Goal: Task Accomplishment & Management: Manage account settings

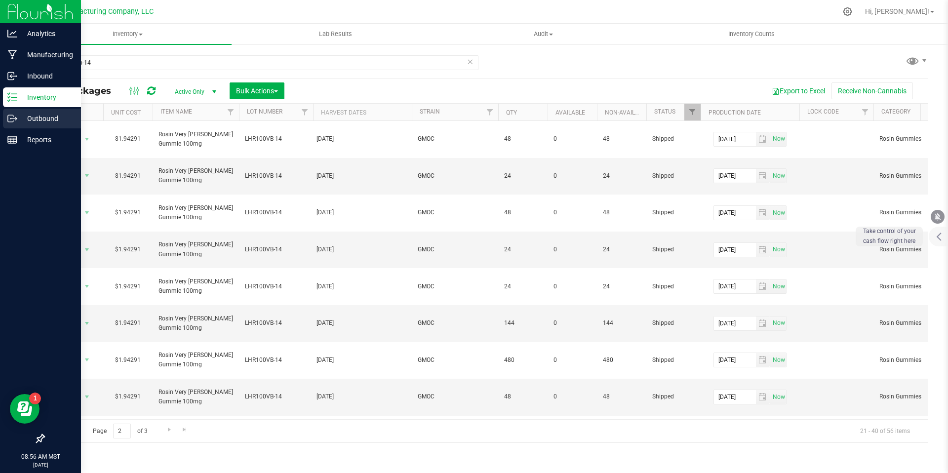
click at [18, 123] on p "Outbound" at bounding box center [46, 119] width 59 height 12
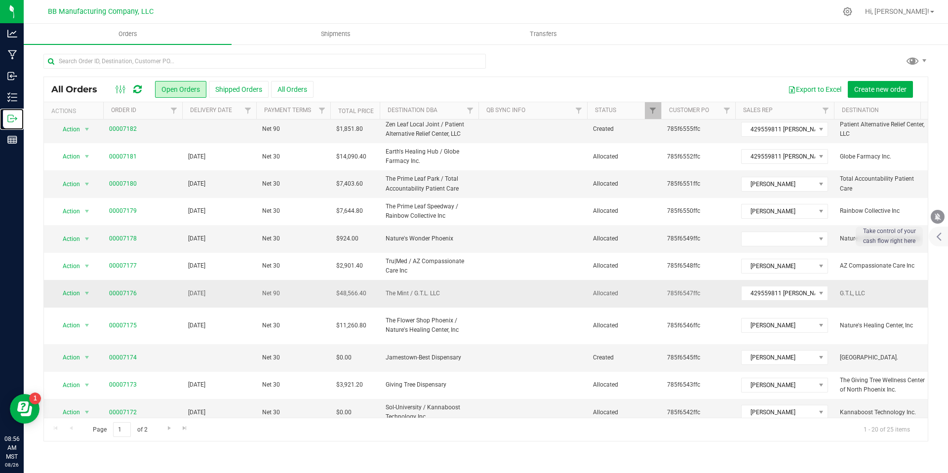
scroll to position [256, 0]
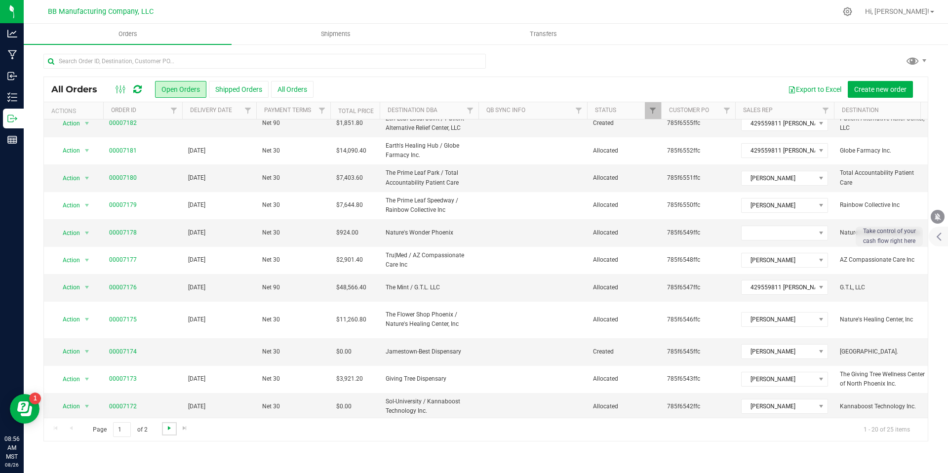
click at [166, 424] on span "Go to the next page" at bounding box center [169, 428] width 8 height 8
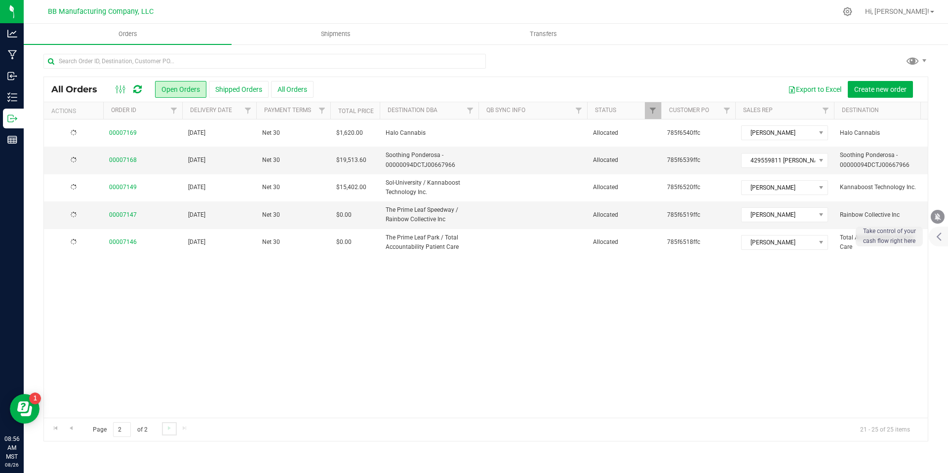
scroll to position [0, 0]
click at [117, 156] on link "00007168" at bounding box center [123, 160] width 28 height 9
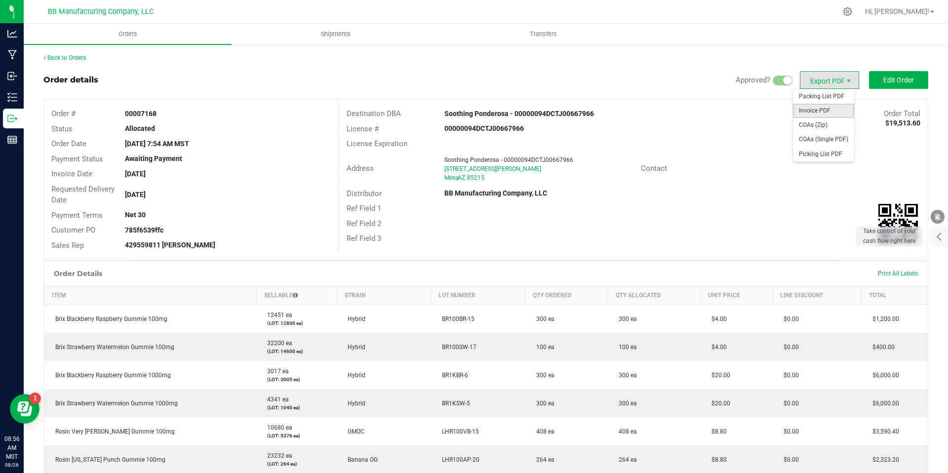
click at [814, 108] on span "Invoice PDF" at bounding box center [823, 111] width 61 height 14
click at [823, 129] on span "COAs (Zip)" at bounding box center [823, 125] width 61 height 14
click at [82, 64] on div "Back to Orders Order details Approved? Export PDF Edit Order Order # 00007168 S…" at bounding box center [485, 352] width 885 height 599
click at [82, 60] on link "Back to Orders" at bounding box center [64, 57] width 42 height 7
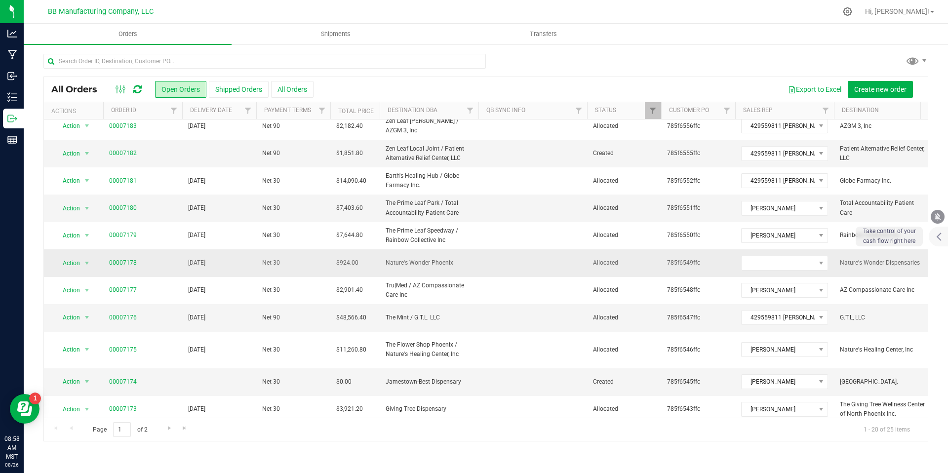
scroll to position [256, 0]
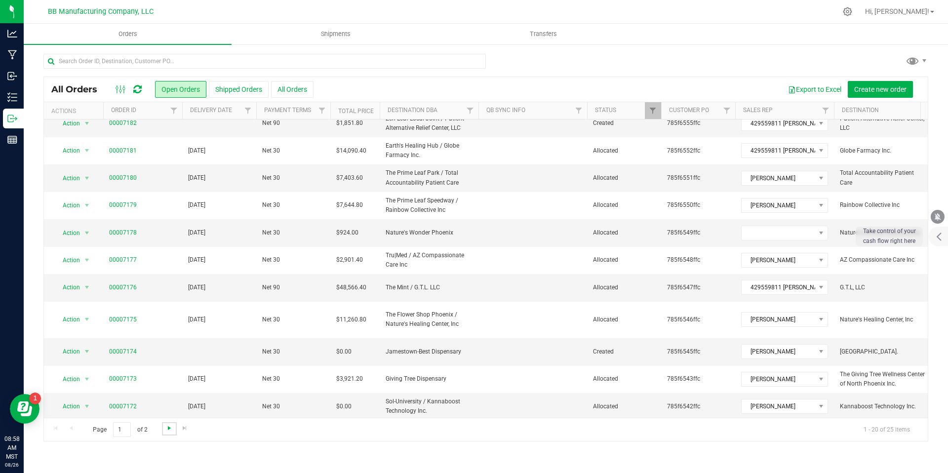
click at [166, 427] on span "Go to the next page" at bounding box center [169, 428] width 8 height 8
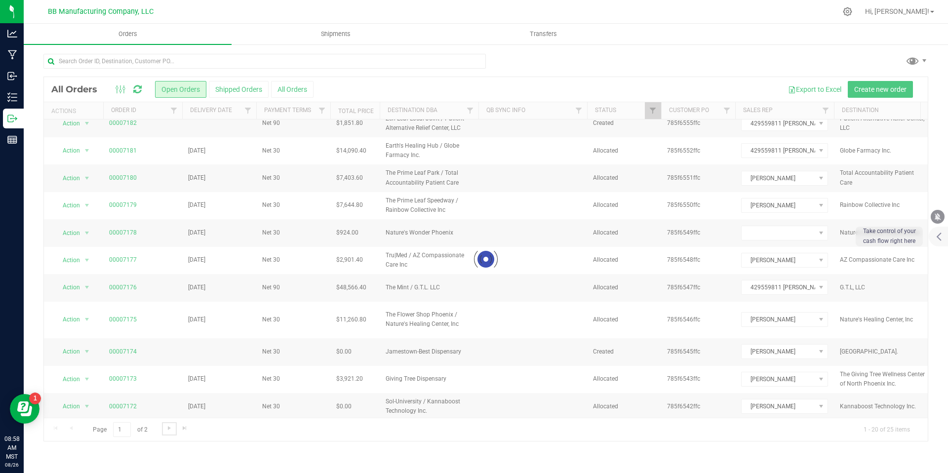
scroll to position [0, 0]
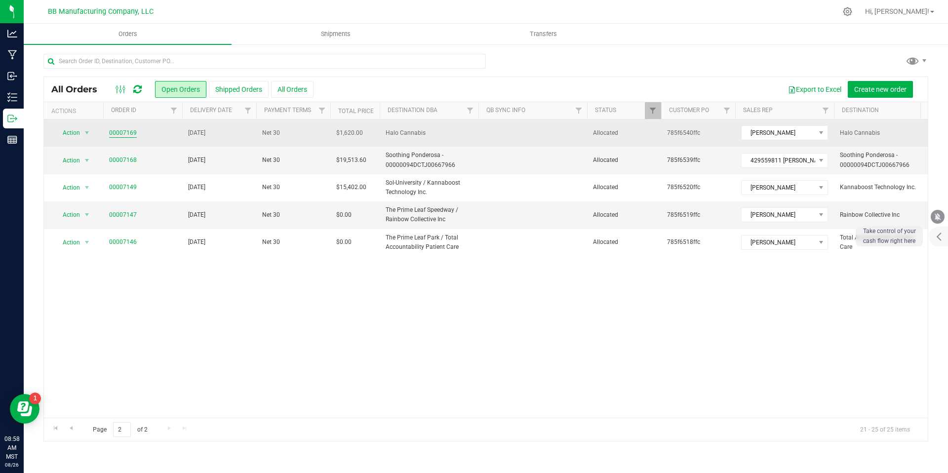
click at [126, 136] on link "00007169" at bounding box center [123, 132] width 28 height 9
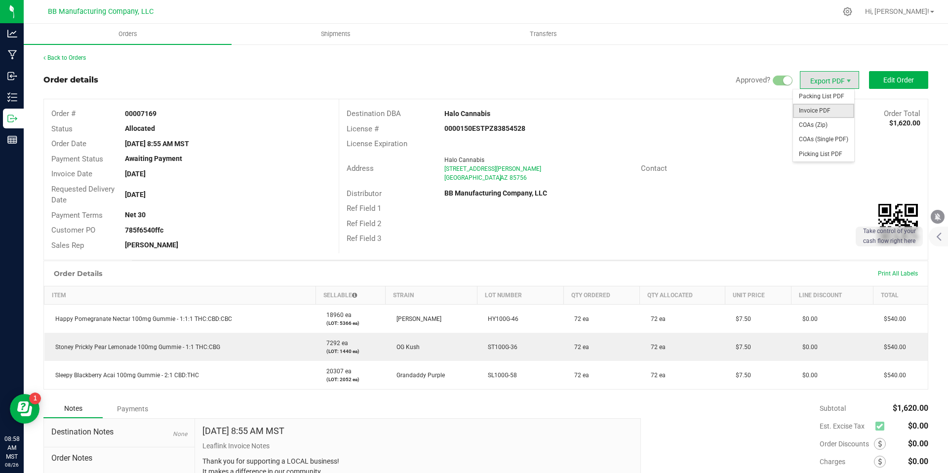
click at [822, 116] on span "Invoice PDF" at bounding box center [823, 111] width 61 height 14
click at [825, 130] on span "COAs (Zip)" at bounding box center [823, 125] width 61 height 14
click at [75, 51] on div "Back to Orders Order details Approved? Export PDF Edit Order Order # 00007169 S…" at bounding box center [486, 302] width 925 height 518
click at [73, 55] on link "Back to Orders" at bounding box center [64, 57] width 42 height 7
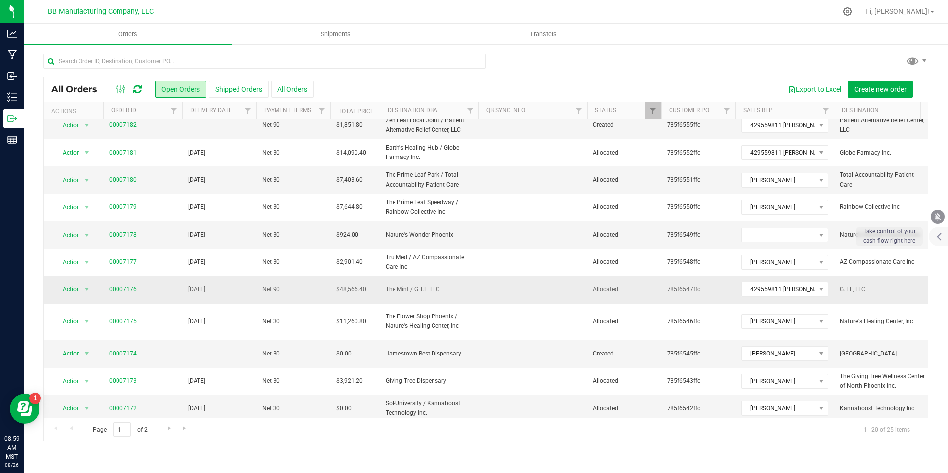
scroll to position [256, 0]
click at [167, 426] on span "Go to the next page" at bounding box center [169, 428] width 8 height 8
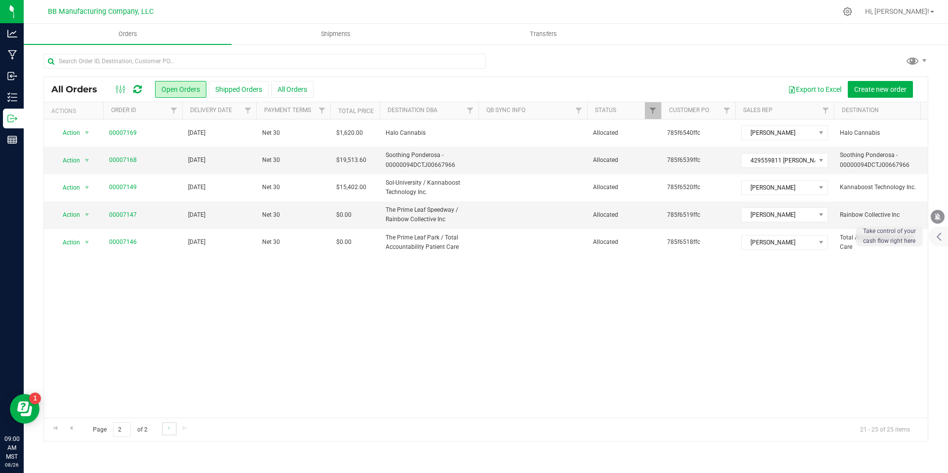
scroll to position [0, 0]
click at [72, 430] on span "Go to the previous page" at bounding box center [71, 428] width 8 height 8
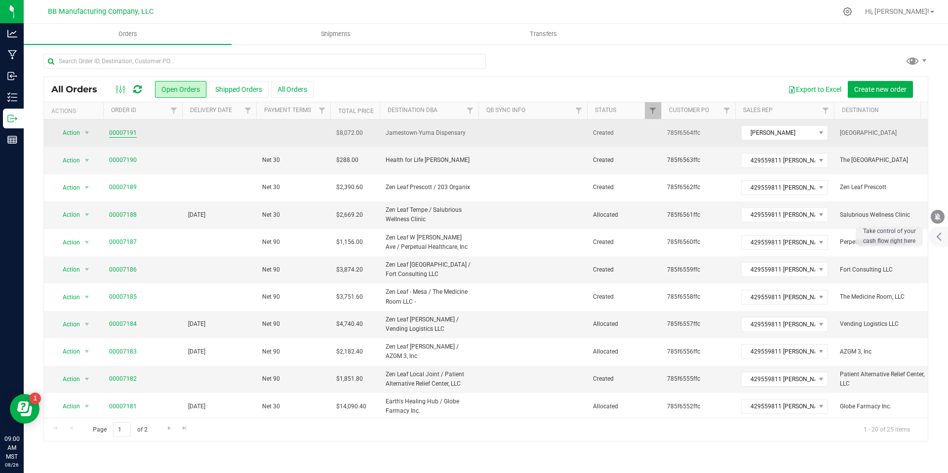
click at [126, 132] on link "00007191" at bounding box center [123, 132] width 28 height 9
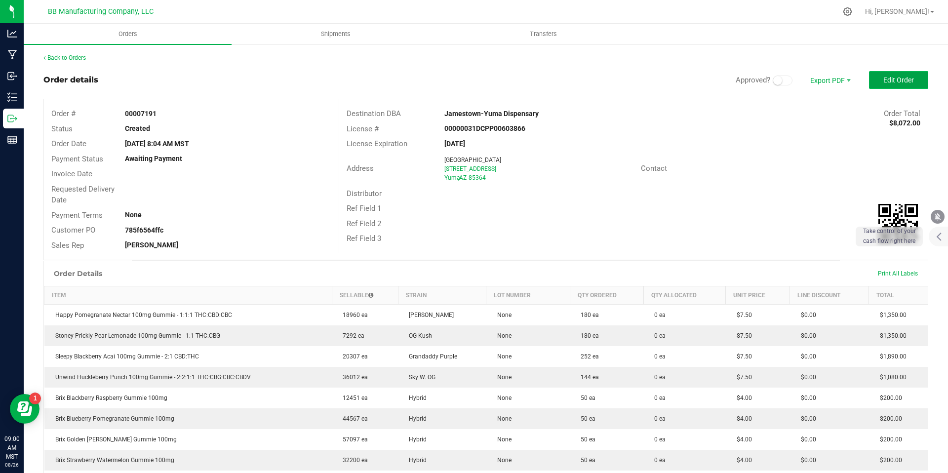
click at [886, 86] on button "Edit Order" at bounding box center [898, 80] width 59 height 18
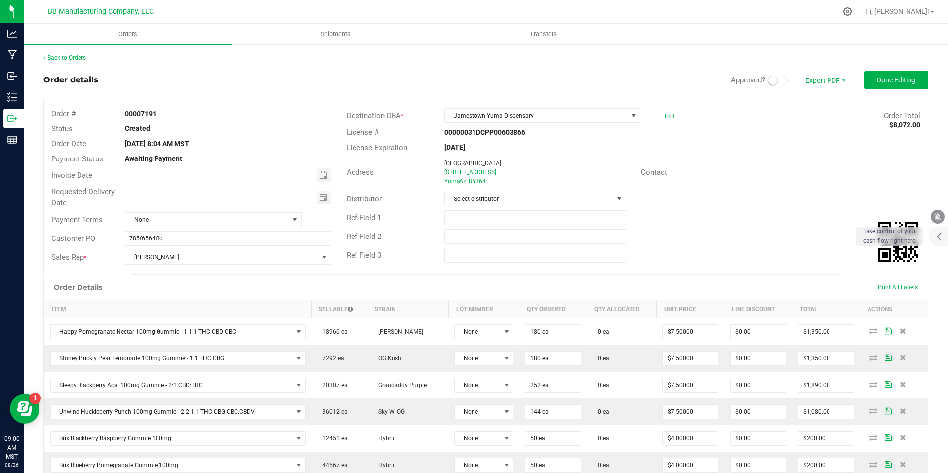
click at [777, 84] on span at bounding box center [778, 81] width 20 height 10
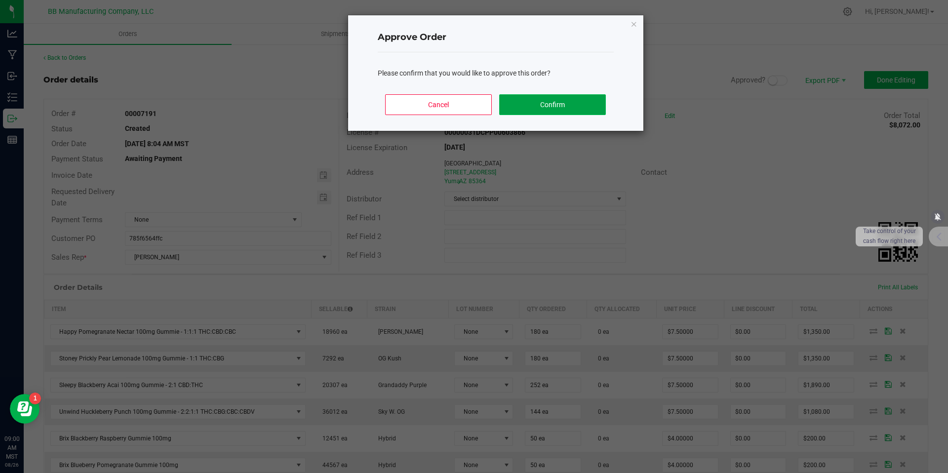
click at [589, 110] on button "Confirm" at bounding box center [552, 104] width 106 height 21
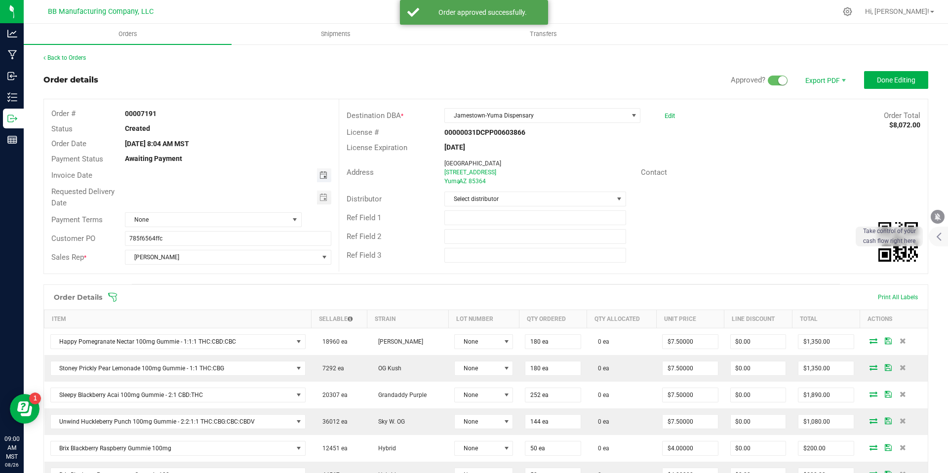
click at [325, 178] on span "Toggle calendar" at bounding box center [324, 175] width 8 height 8
click at [218, 285] on span "27" at bounding box center [212, 288] width 14 height 15
type input "[DATE]"
click at [320, 200] on span "Toggle calendar" at bounding box center [324, 198] width 8 height 8
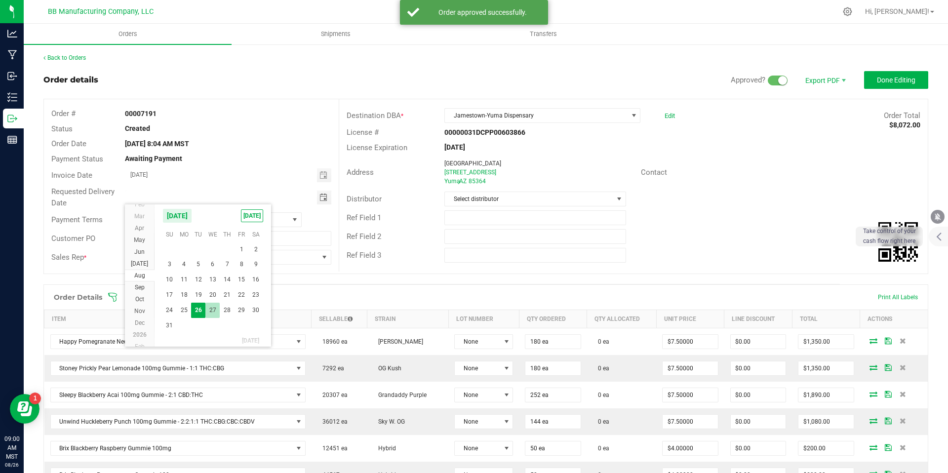
click at [211, 311] on span "27" at bounding box center [212, 310] width 14 height 15
type input "[DATE]"
click at [487, 207] on div "Distributor Select distributor" at bounding box center [633, 199] width 589 height 19
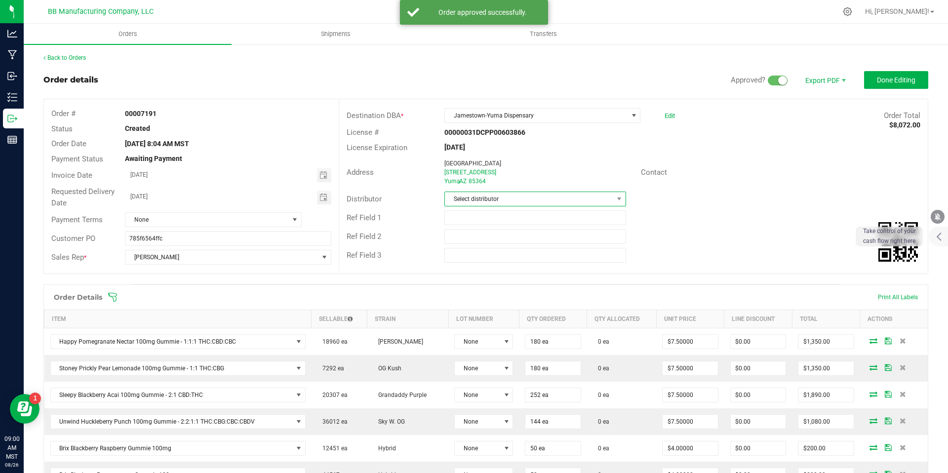
click at [497, 198] on span "Select distributor" at bounding box center [529, 199] width 168 height 14
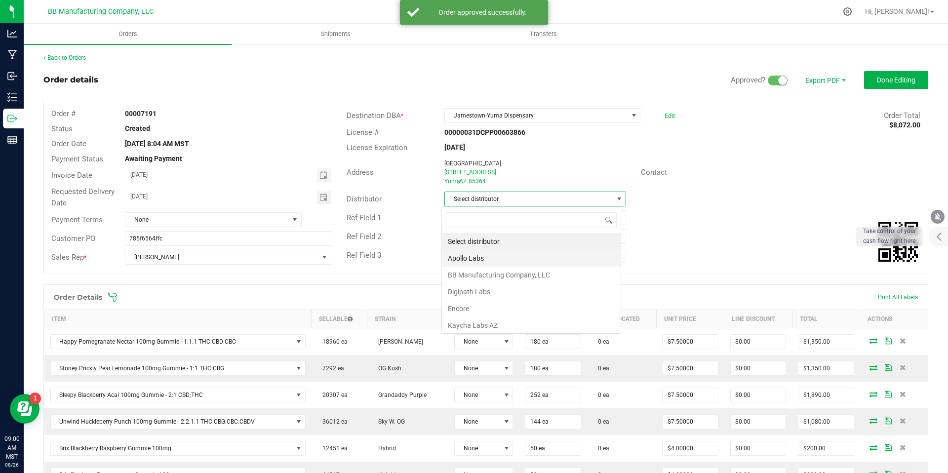
scroll to position [15, 180]
click at [542, 275] on li "BB Manufacturing Company, LLC" at bounding box center [531, 275] width 179 height 17
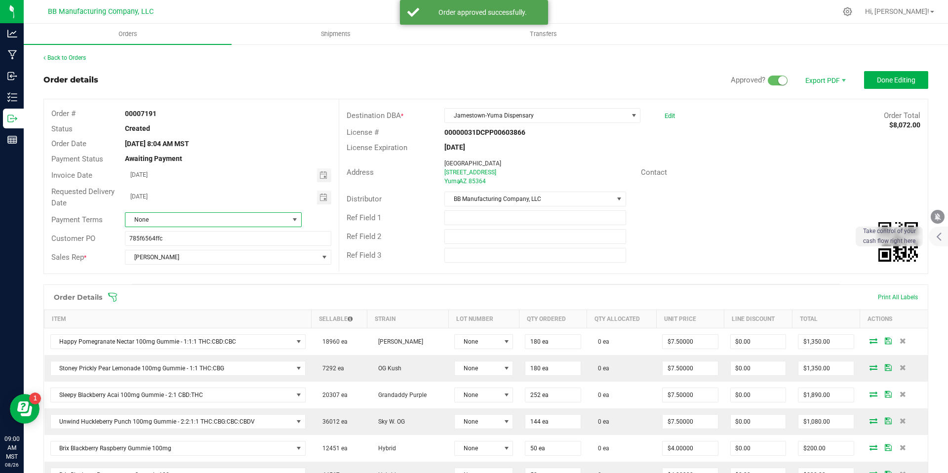
click at [207, 222] on span "None" at bounding box center [206, 220] width 163 height 14
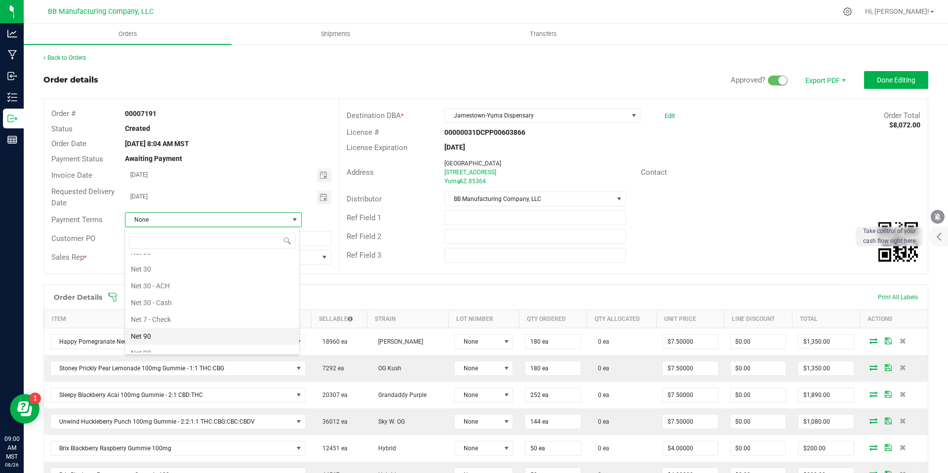
scroll to position [217, 0]
click at [157, 299] on li "Net 30" at bounding box center [212, 296] width 174 height 17
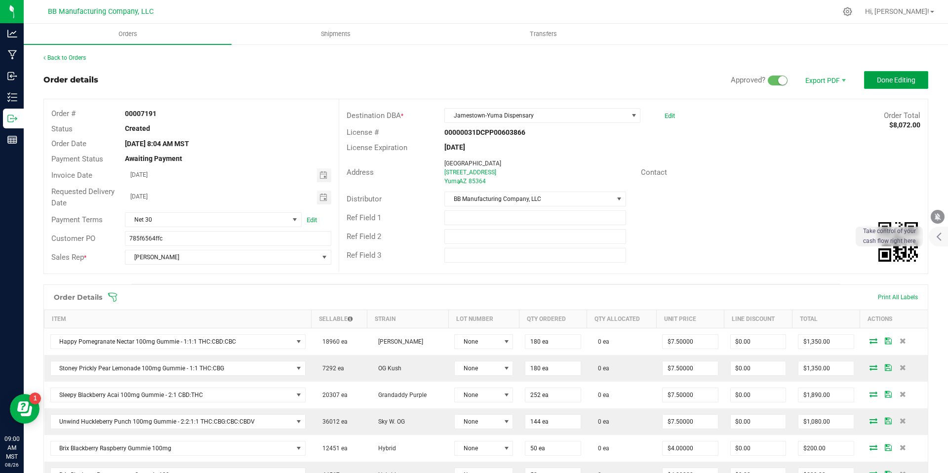
click at [886, 81] on span "Done Editing" at bounding box center [896, 80] width 39 height 8
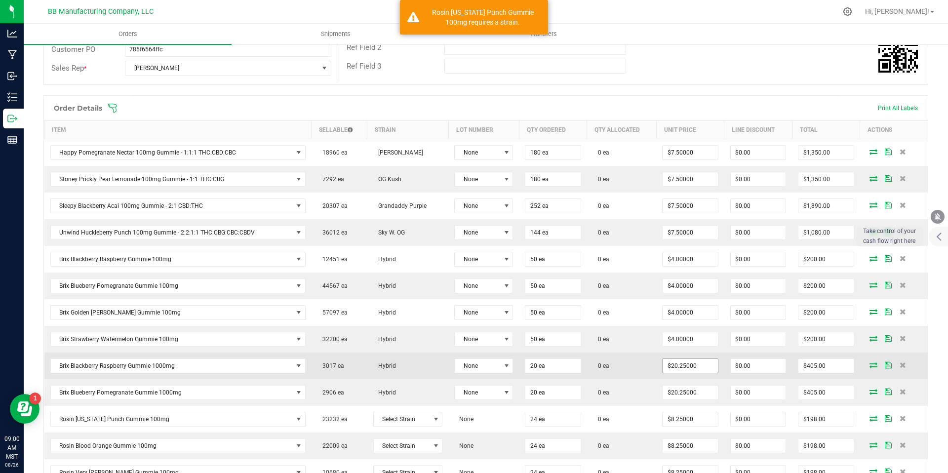
scroll to position [323, 0]
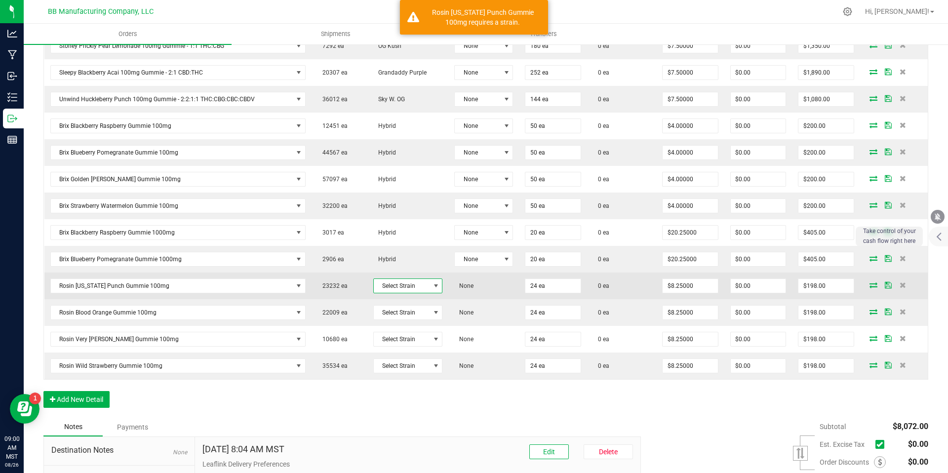
click at [437, 287] on span at bounding box center [436, 286] width 12 height 14
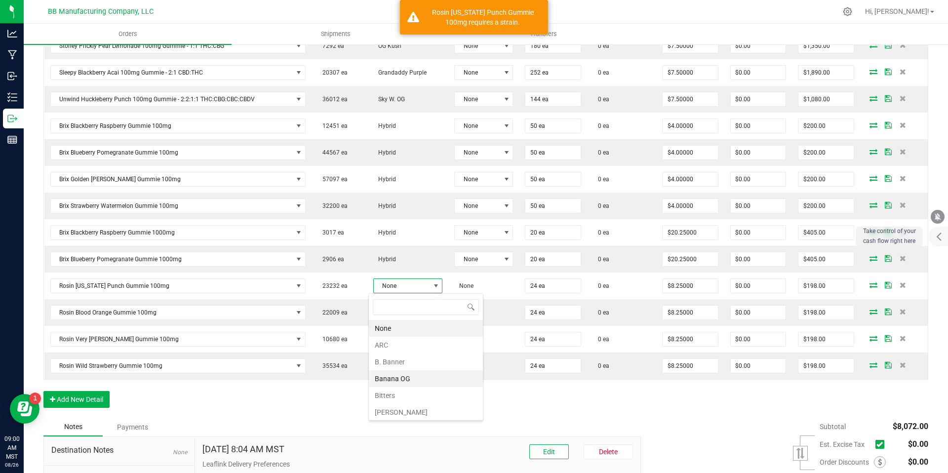
click at [405, 375] on li "Banana OG" at bounding box center [426, 378] width 114 height 17
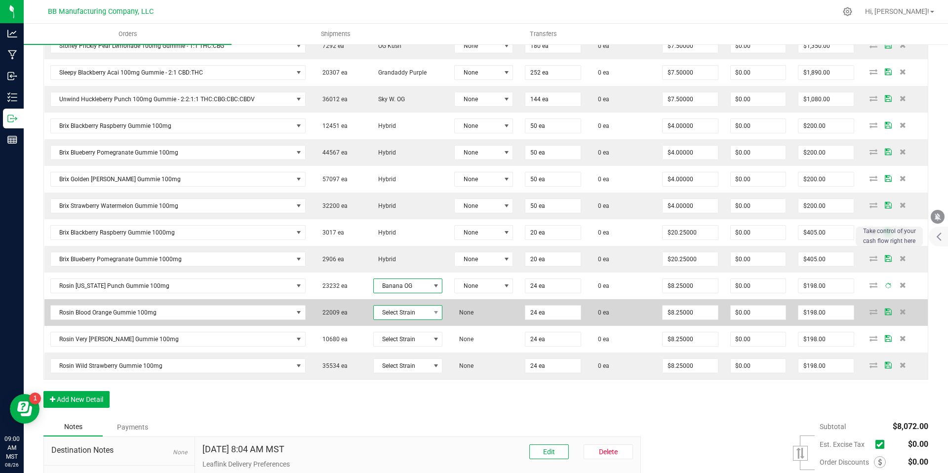
click at [406, 308] on span "Select Strain" at bounding box center [402, 313] width 56 height 14
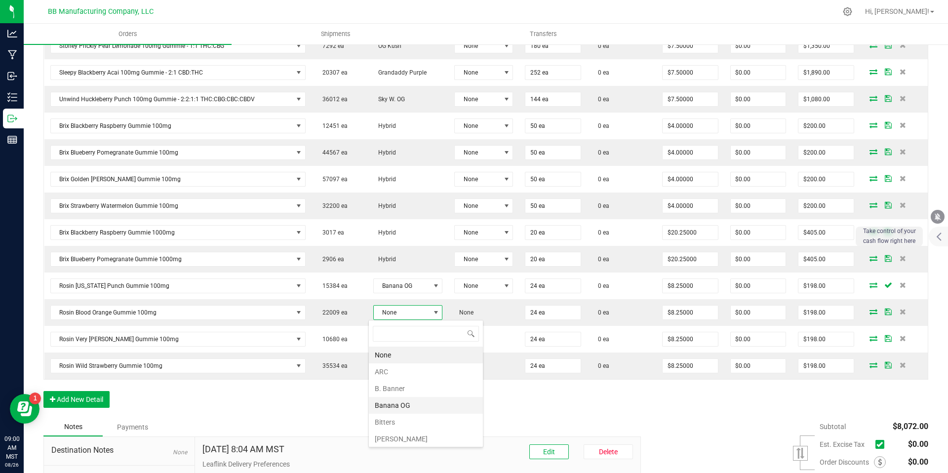
click at [405, 401] on li "Banana OG" at bounding box center [426, 405] width 114 height 17
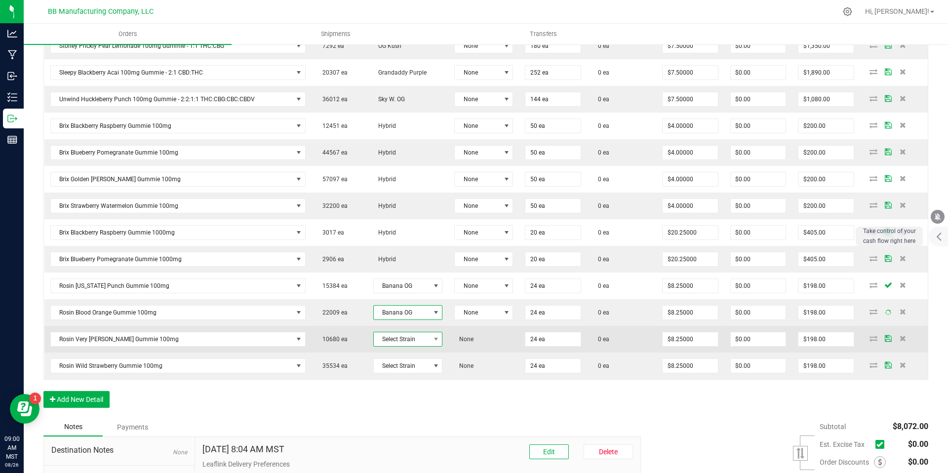
click at [399, 344] on span "Select Strain" at bounding box center [402, 339] width 56 height 14
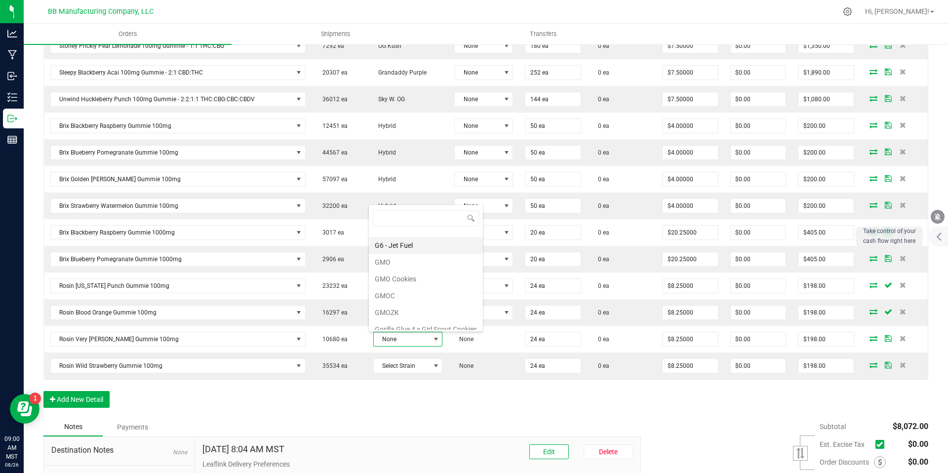
scroll to position [201, 0]
click at [402, 261] on li "GMOC" at bounding box center [426, 257] width 114 height 17
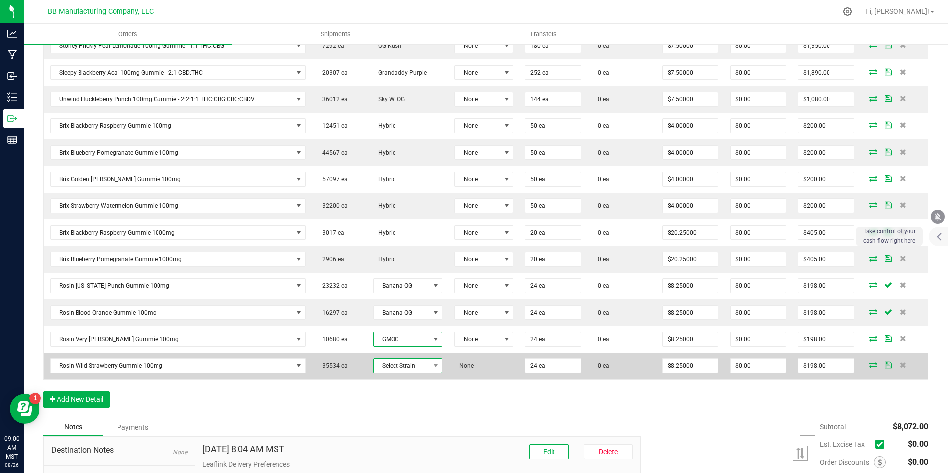
click at [410, 366] on span "Select Strain" at bounding box center [402, 366] width 56 height 14
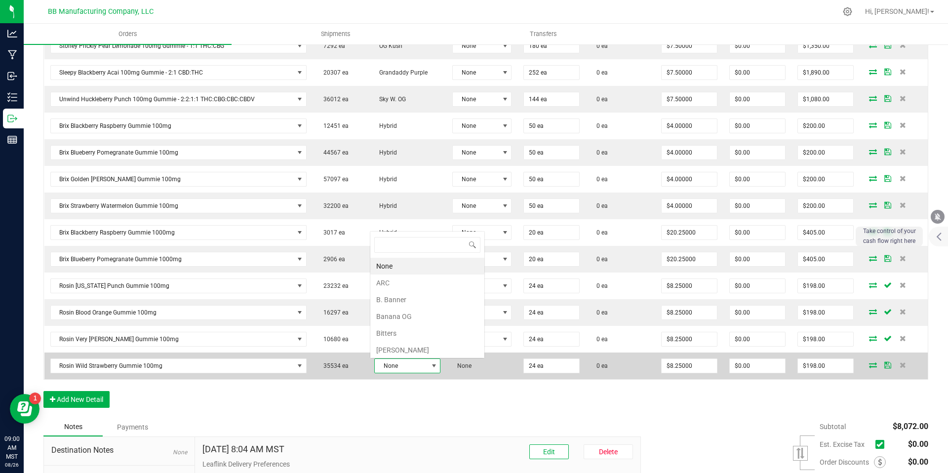
scroll to position [15, 64]
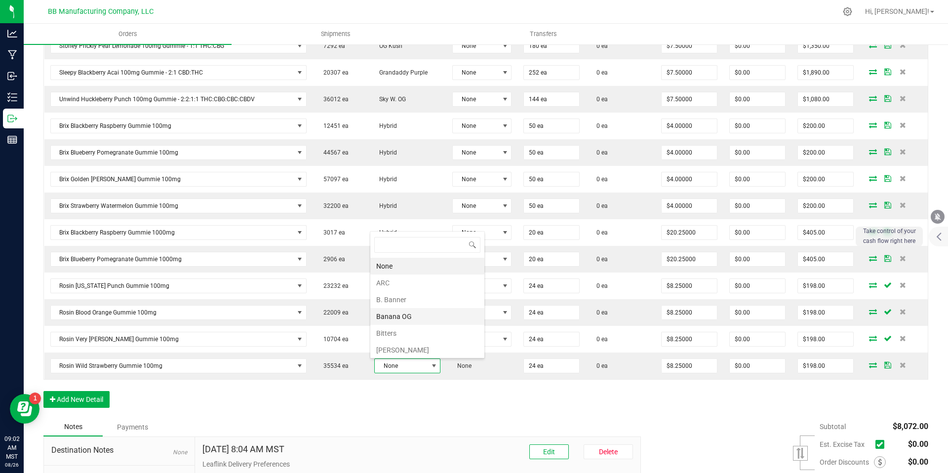
click at [425, 321] on li "Banana OG" at bounding box center [427, 316] width 114 height 17
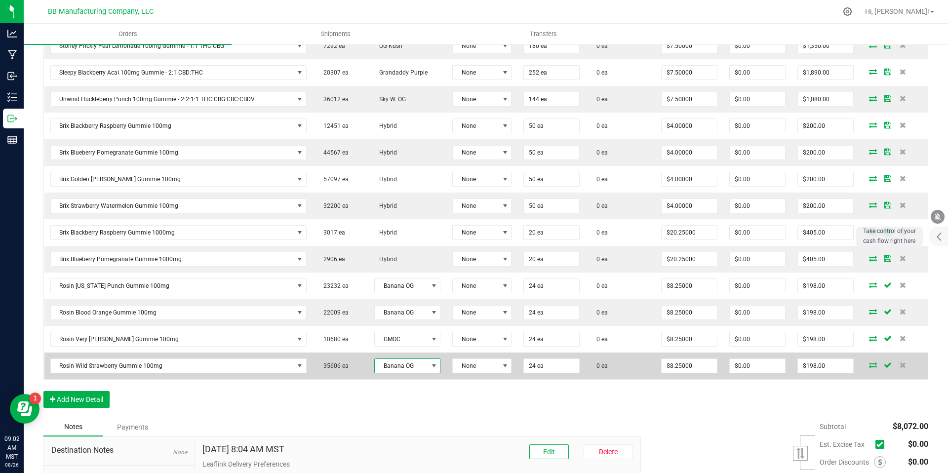
click at [408, 367] on span "Banana OG" at bounding box center [401, 366] width 53 height 14
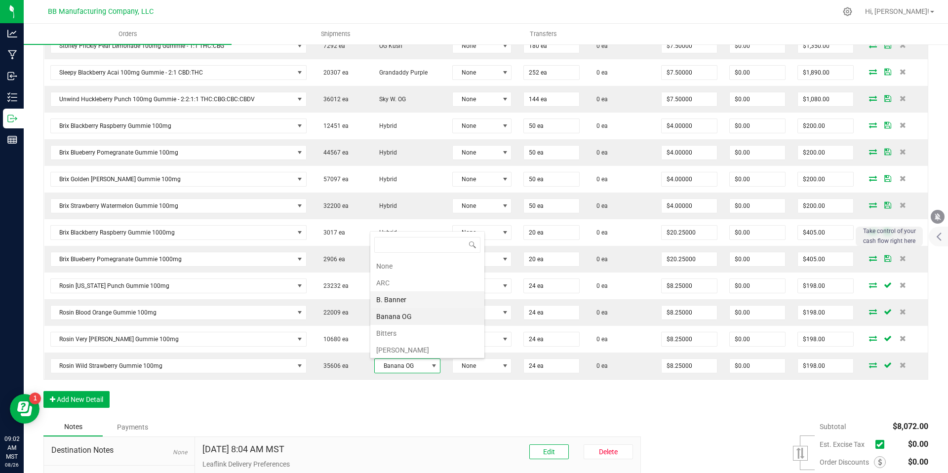
click at [400, 304] on li "B. Banner" at bounding box center [427, 299] width 114 height 17
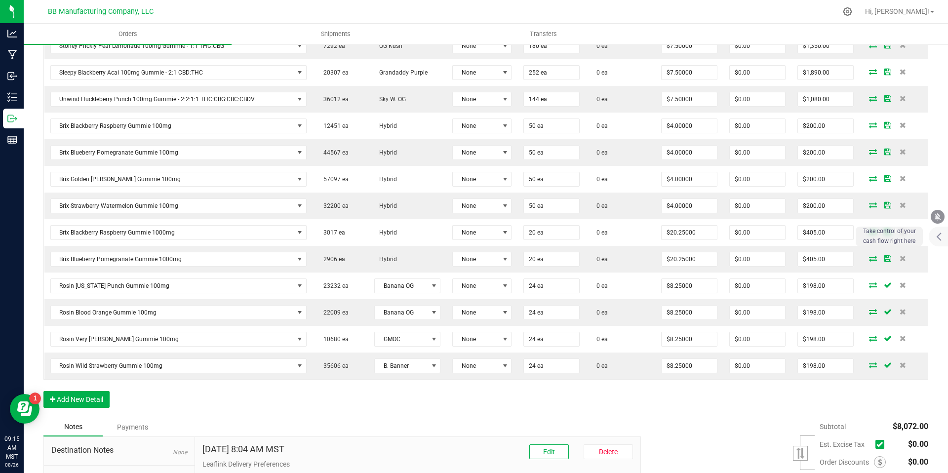
scroll to position [323, 0]
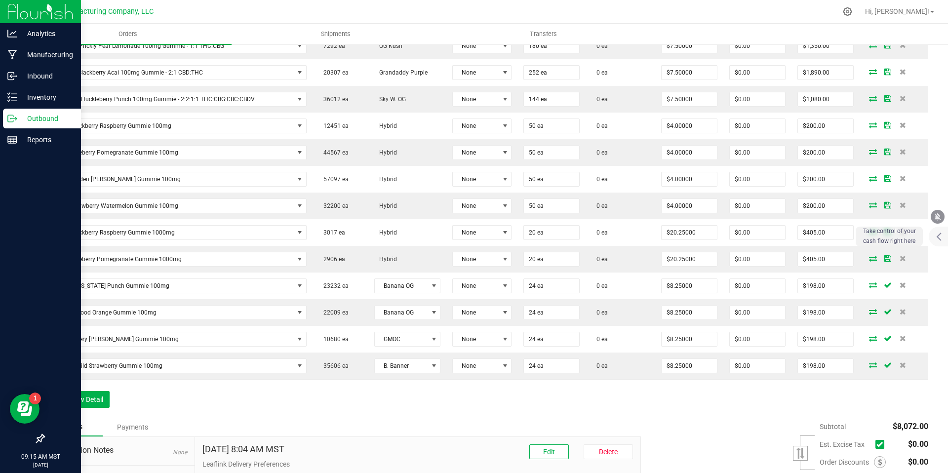
click at [12, 125] on div "Outbound" at bounding box center [42, 119] width 78 height 20
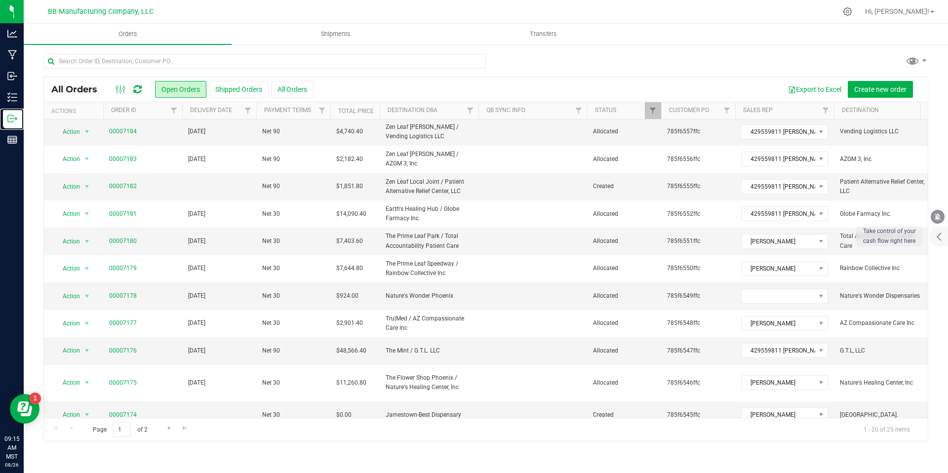
scroll to position [256, 0]
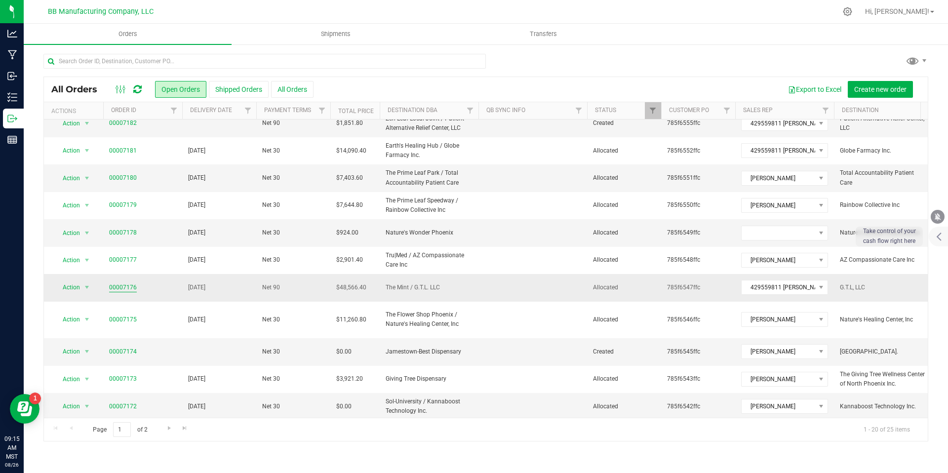
click at [126, 287] on link "00007176" at bounding box center [123, 287] width 28 height 9
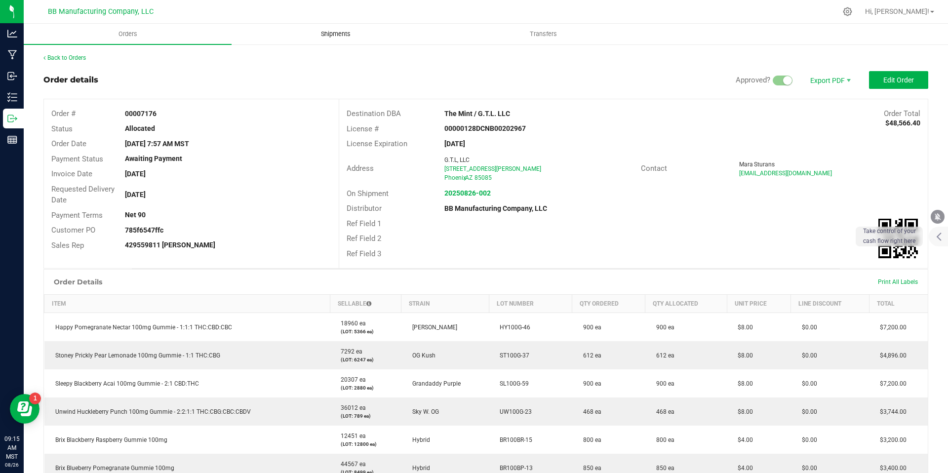
click at [311, 30] on span "Shipments" at bounding box center [336, 34] width 56 height 9
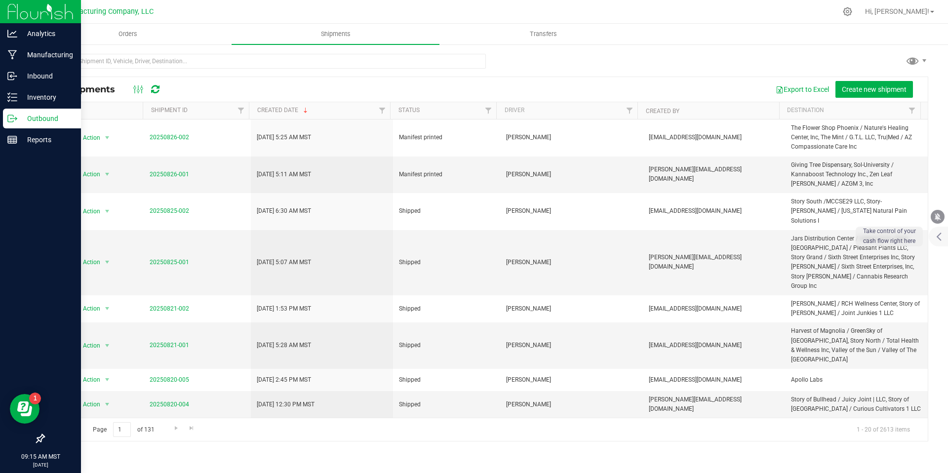
click at [18, 124] on div "Outbound" at bounding box center [42, 119] width 78 height 20
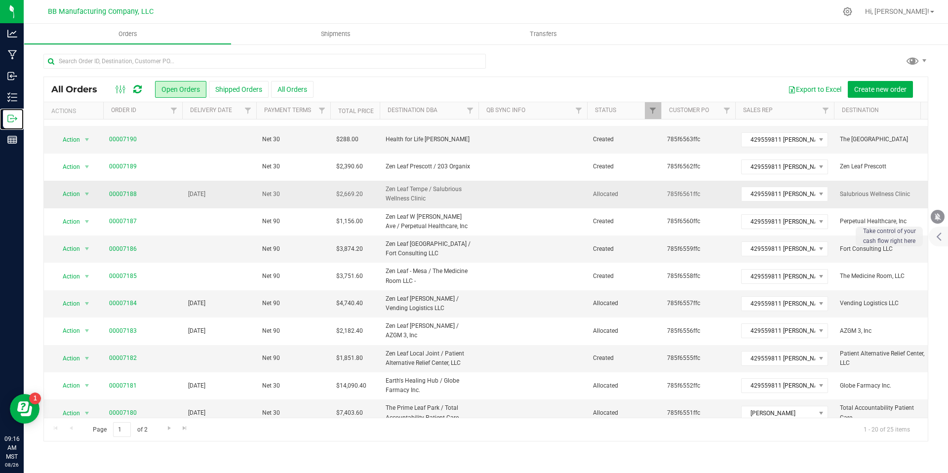
scroll to position [28, 0]
